Goal: Information Seeking & Learning: Learn about a topic

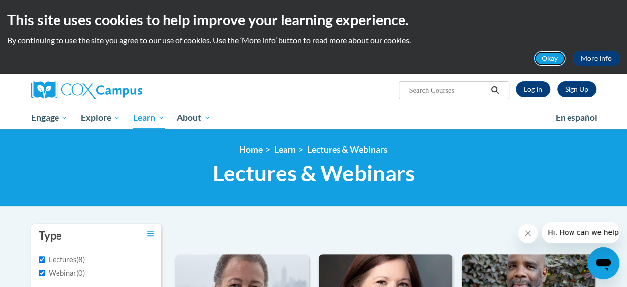
click at [552, 62] on button "Okay" at bounding box center [550, 59] width 32 height 16
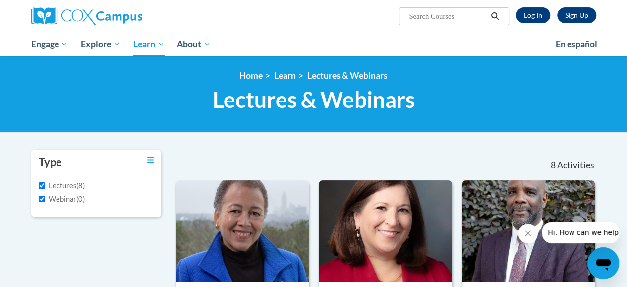
click at [71, 185] on label "Lectures" at bounding box center [58, 185] width 38 height 11
click at [45, 185] on input "Lectures" at bounding box center [42, 185] width 6 height 6
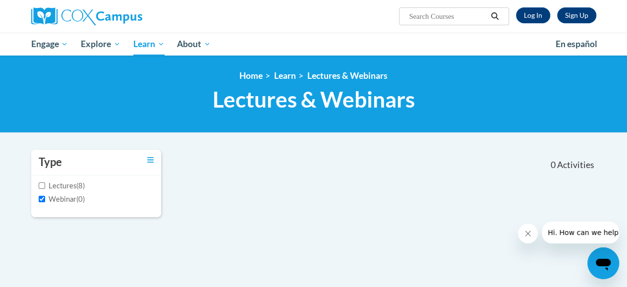
click at [71, 185] on label "Lectures" at bounding box center [58, 185] width 38 height 11
click at [45, 185] on input "Lectures" at bounding box center [42, 185] width 6 height 6
checkbox input "true"
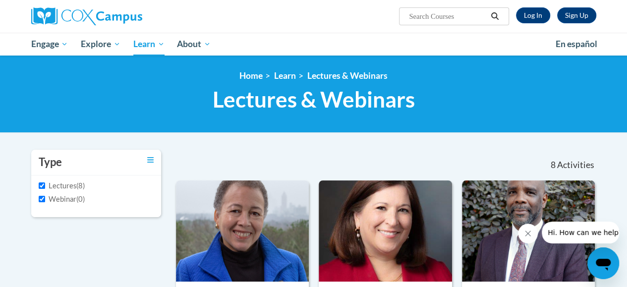
click at [155, 156] on div "Type" at bounding box center [96, 163] width 130 height 26
click at [151, 161] on icon "Toggle collapse" at bounding box center [150, 159] width 6 height 7
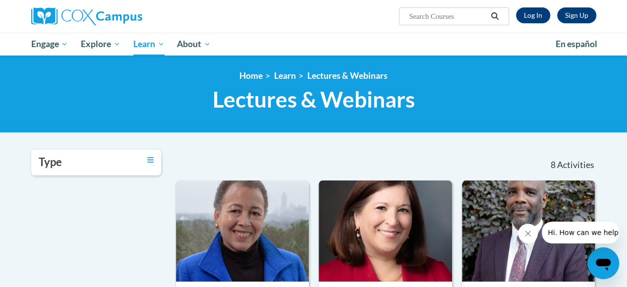
click at [308, 126] on div "<en>My Learning</en><fr>New fr_My Learning</fr><it>New it_My Learning</it><de>N…" at bounding box center [313, 93] width 627 height 77
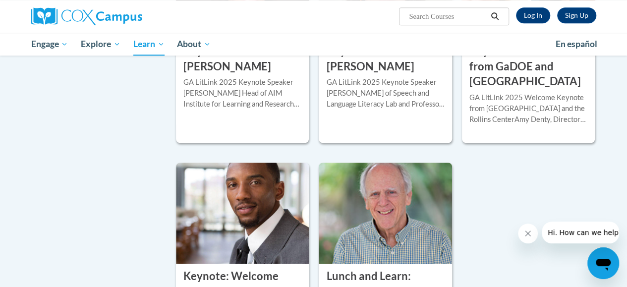
scroll to position [446, 0]
